Goal: Find contact information: Find contact information

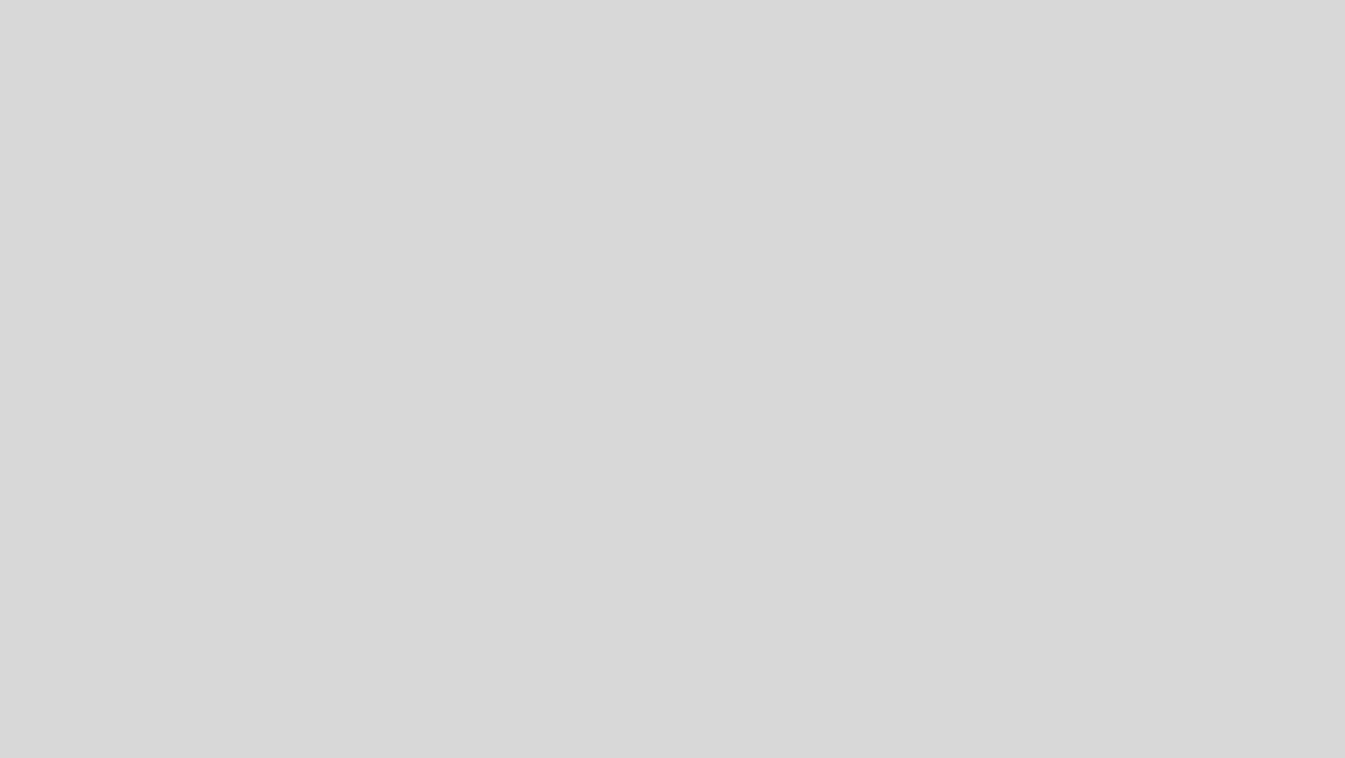
select select "es"
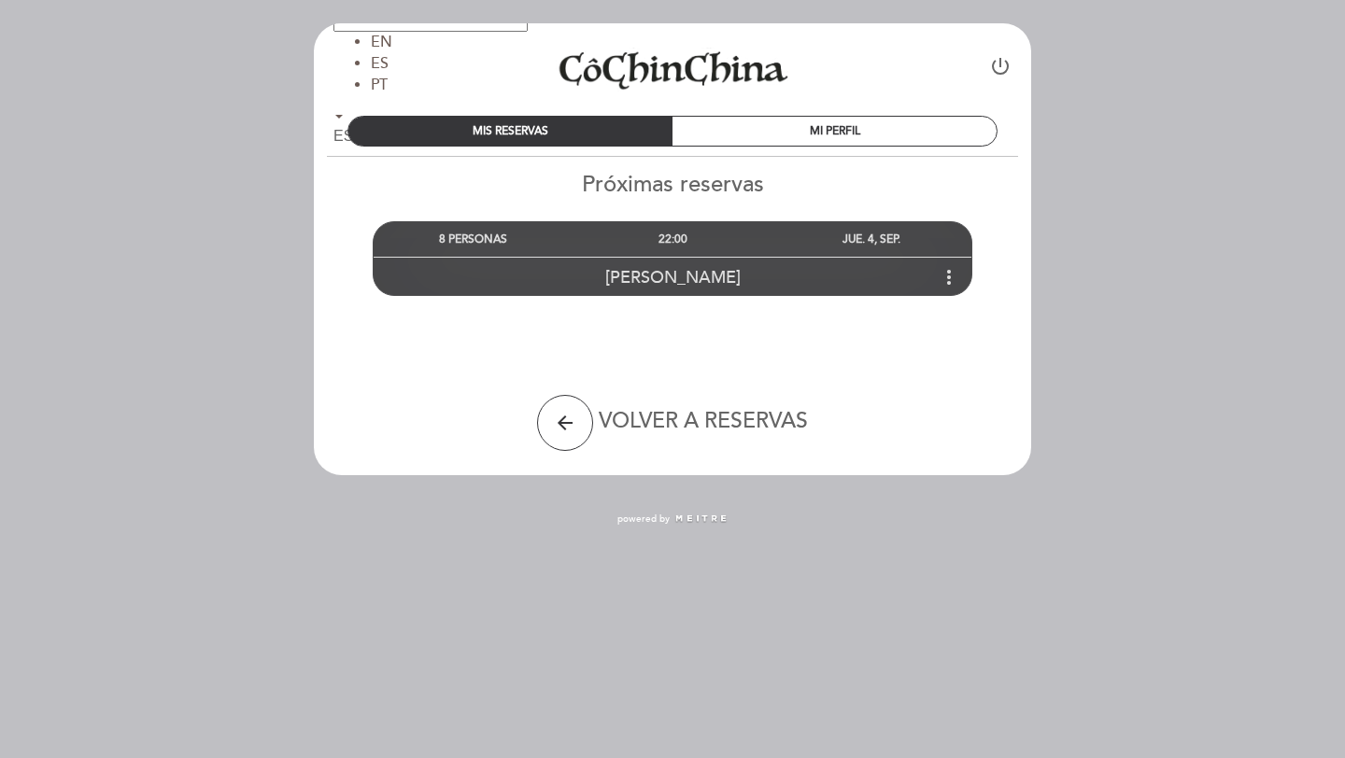
click at [947, 278] on icon "more_vert" at bounding box center [949, 277] width 22 height 22
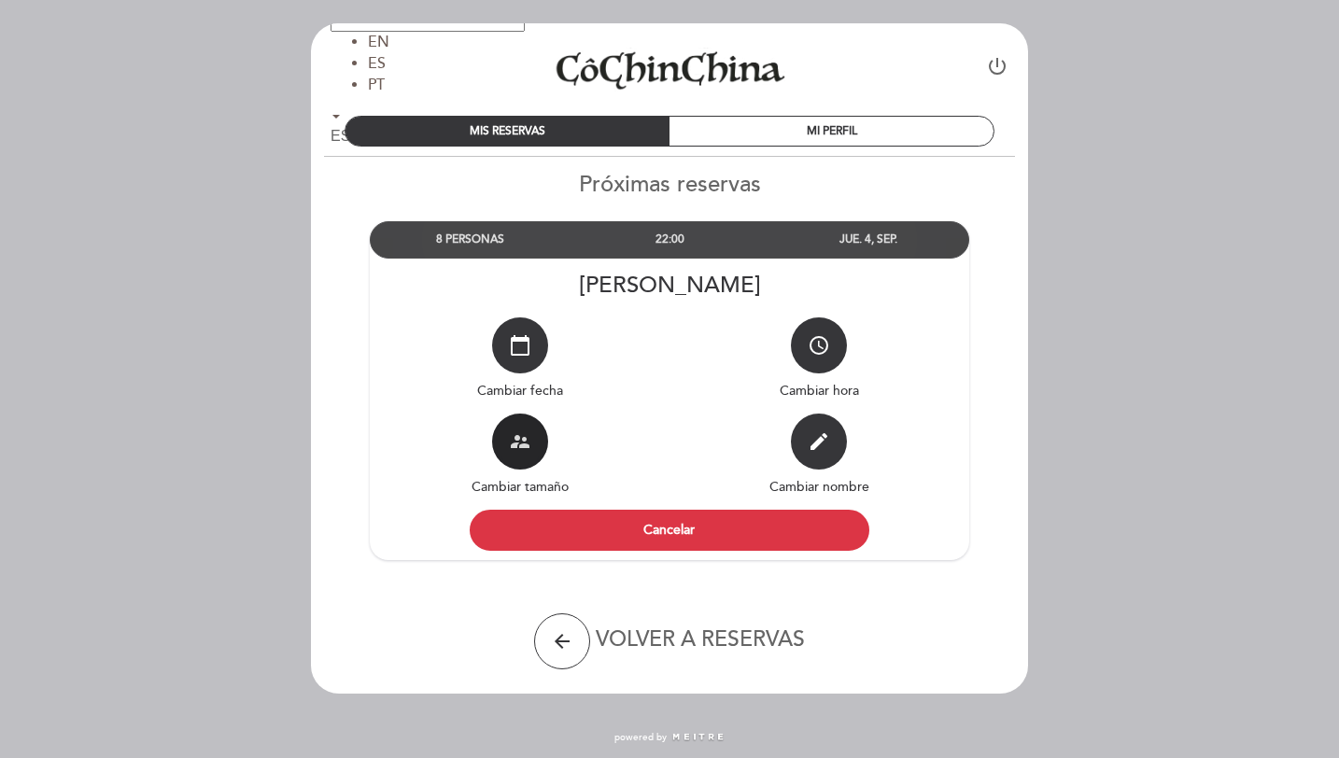
click at [514, 456] on button "supervisor_account" at bounding box center [520, 442] width 56 height 56
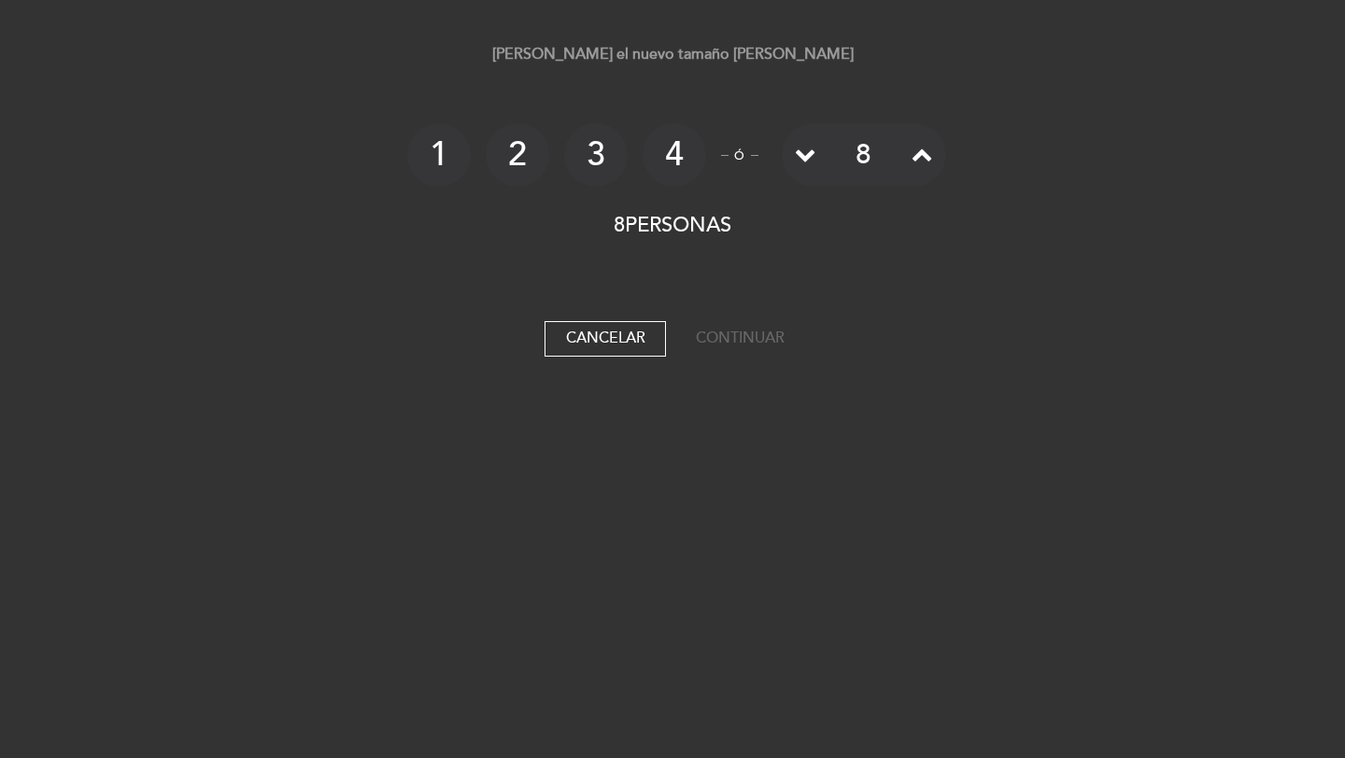
click at [912, 163] on icon at bounding box center [922, 154] width 21 height 21
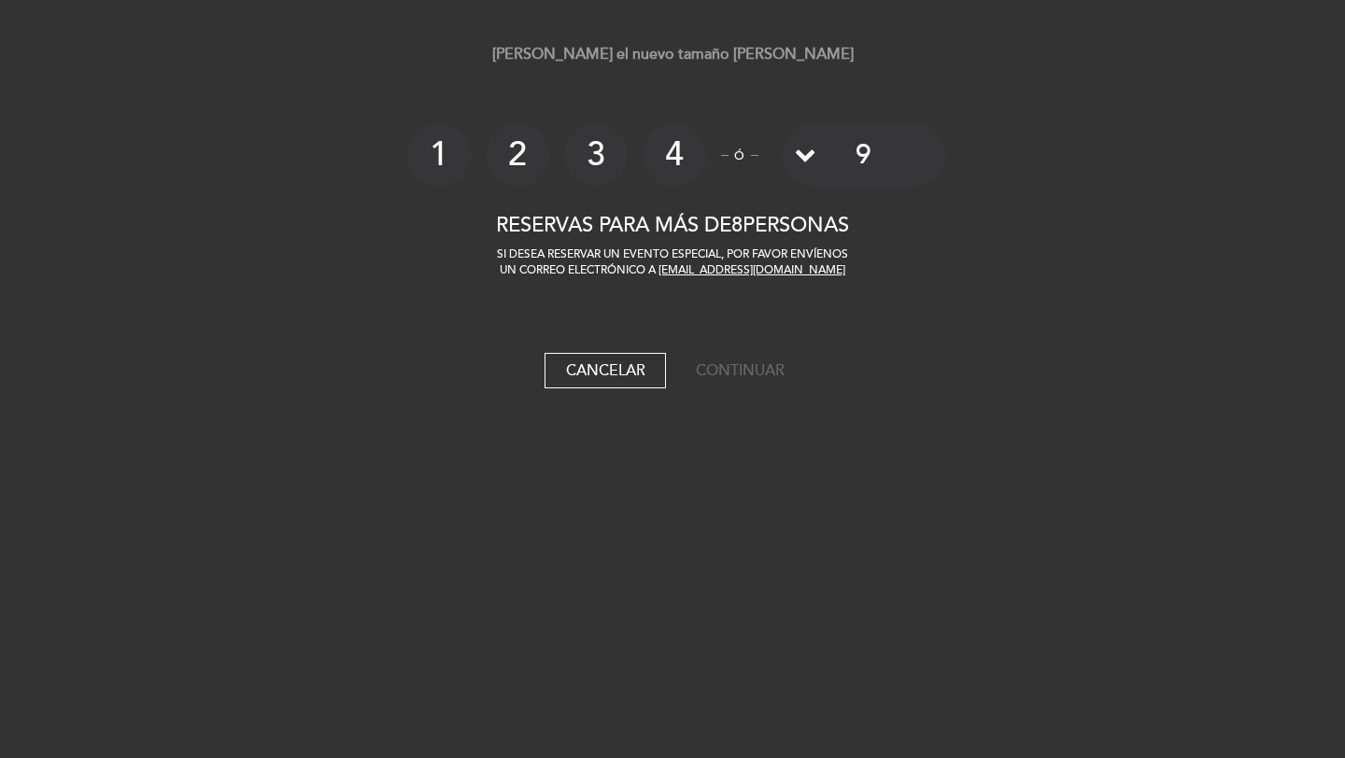
click at [912, 163] on div "8" at bounding box center [864, 155] width 164 height 64
click at [752, 269] on link "[EMAIL_ADDRESS][DOMAIN_NAME]" at bounding box center [751, 270] width 187 height 14
click at [746, 274] on link "[EMAIL_ADDRESS][DOMAIN_NAME]" at bounding box center [751, 270] width 187 height 14
